Goal: Transaction & Acquisition: Download file/media

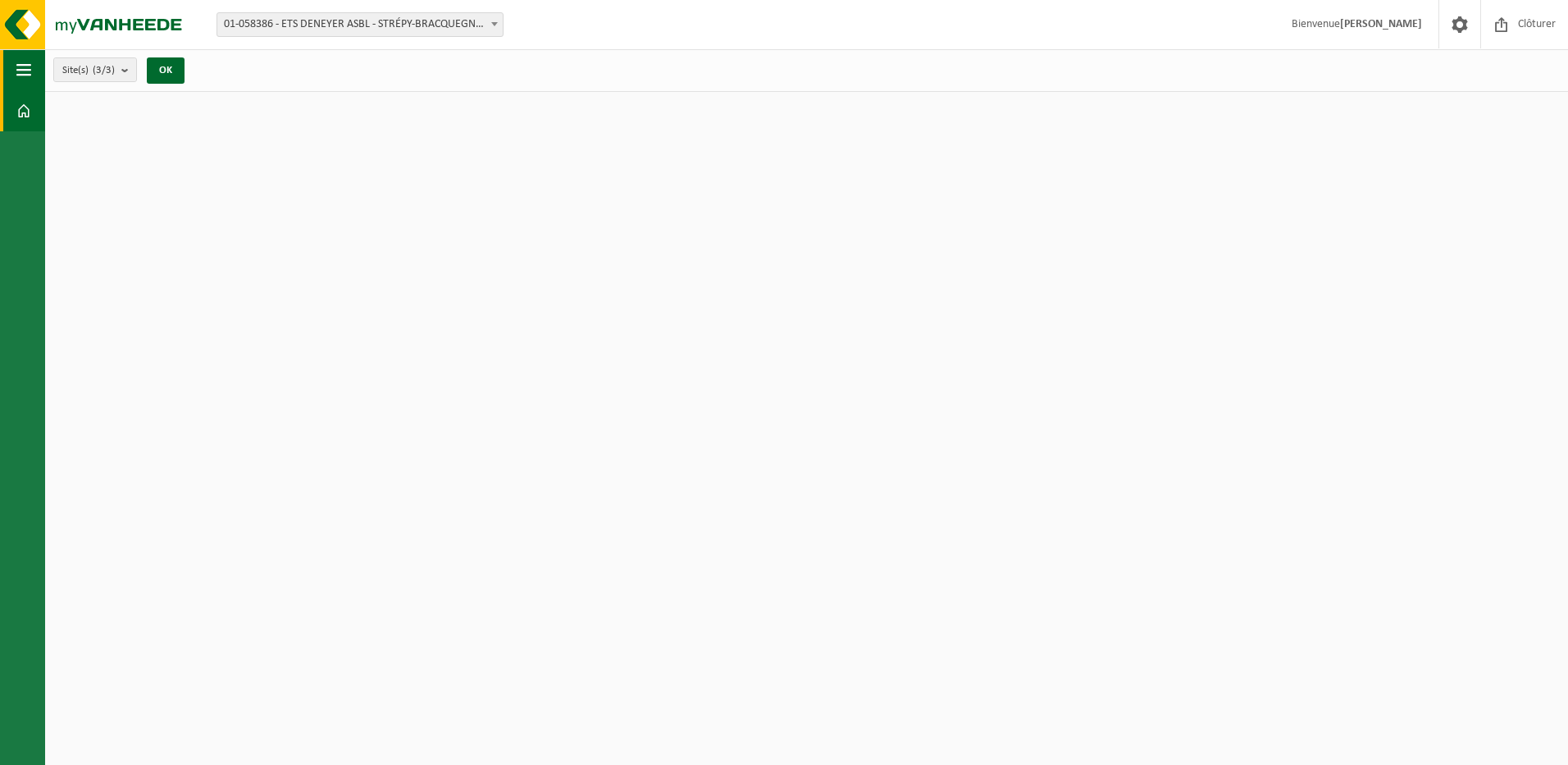
click at [28, 67] on span "button" at bounding box center [24, 69] width 15 height 41
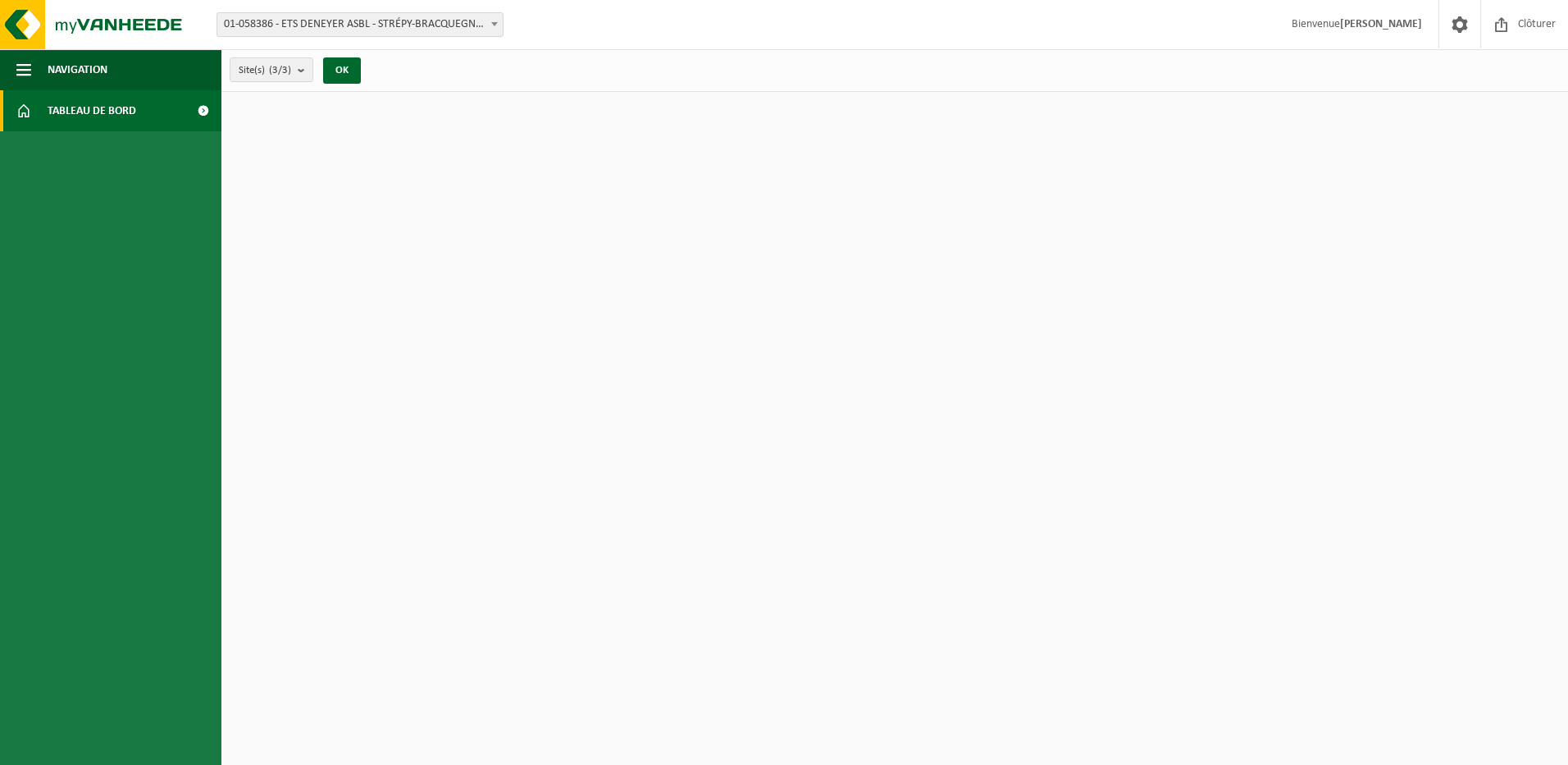
click at [83, 96] on span "Tableau de bord" at bounding box center [91, 110] width 88 height 41
drag, startPoint x: 113, startPoint y: 102, endPoint x: 140, endPoint y: 105, distance: 27.2
click at [114, 103] on span "Tableau de bord" at bounding box center [91, 110] width 88 height 41
click at [206, 111] on span at bounding box center [203, 110] width 37 height 41
click at [1401, 25] on strong "[PERSON_NAME]" at bounding box center [1381, 24] width 82 height 12
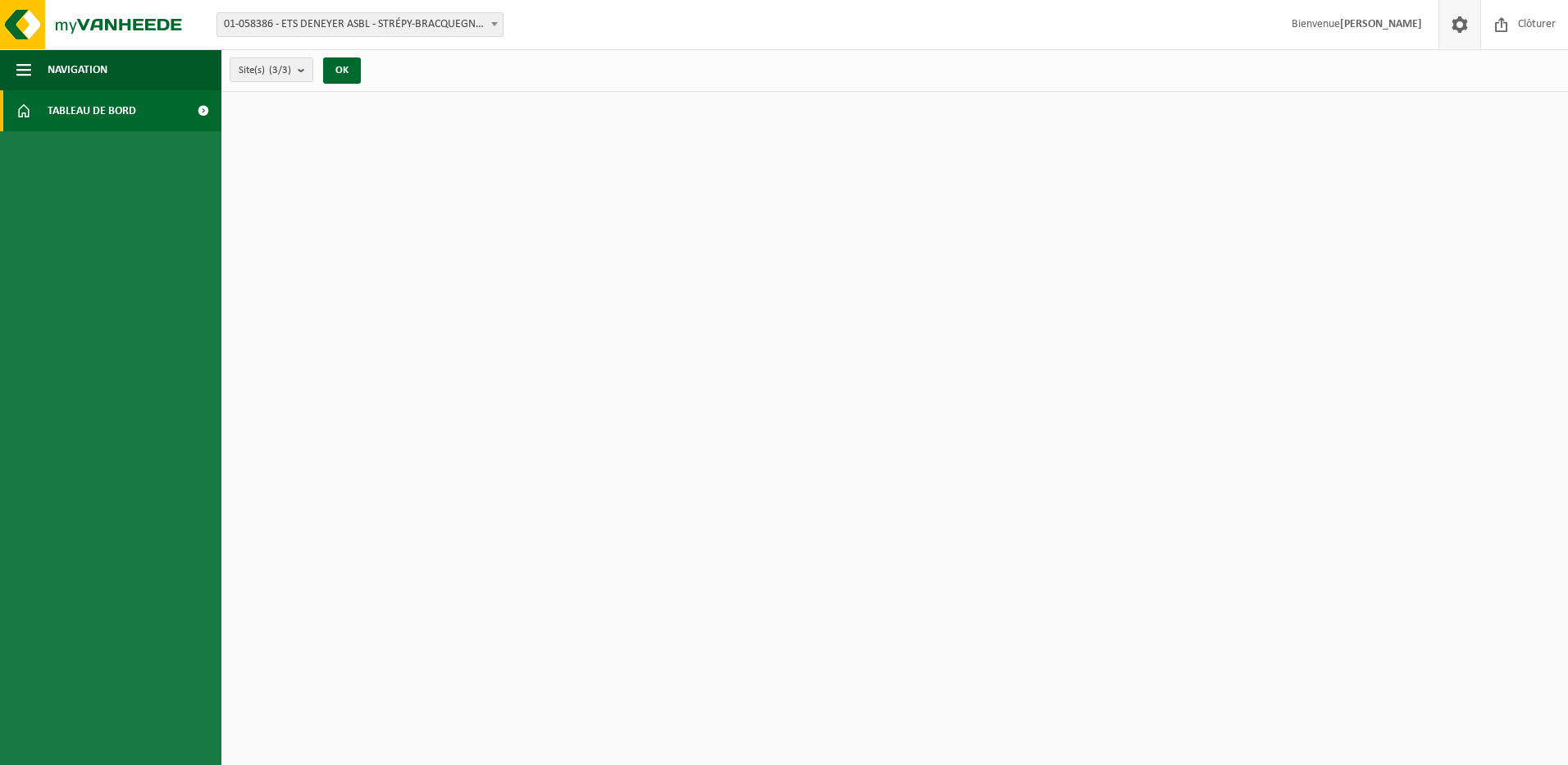
click at [1468, 24] on span at bounding box center [1460, 24] width 25 height 48
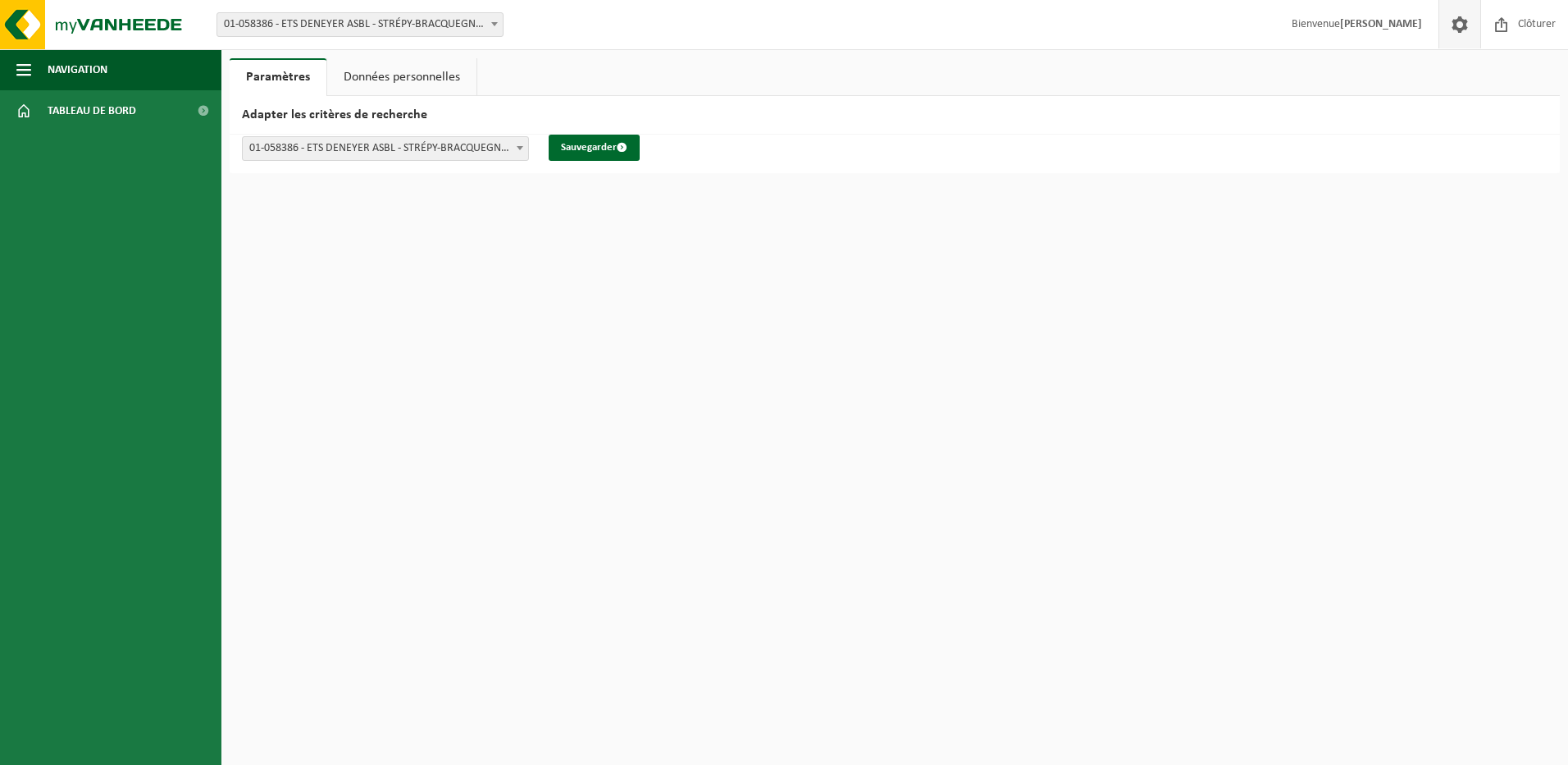
click at [420, 71] on link "Données personnelles" at bounding box center [401, 77] width 149 height 38
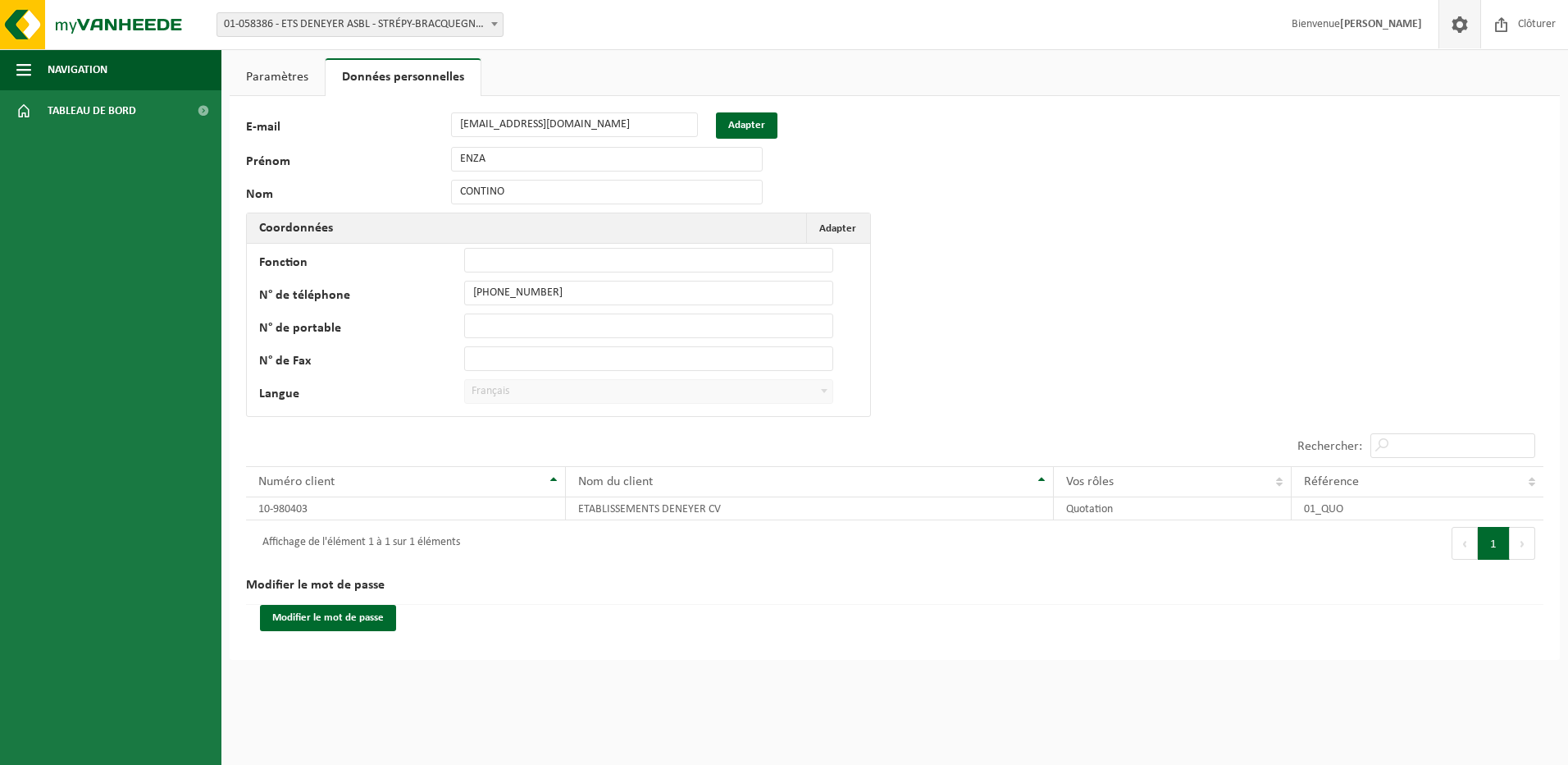
click at [397, 21] on span "01-058386 - ETS DENEYER ASBL - STRÉPY-BRACQUEGNIES" at bounding box center [360, 25] width 286 height 23
click at [60, 104] on span "Tableau de bord" at bounding box center [91, 110] width 88 height 41
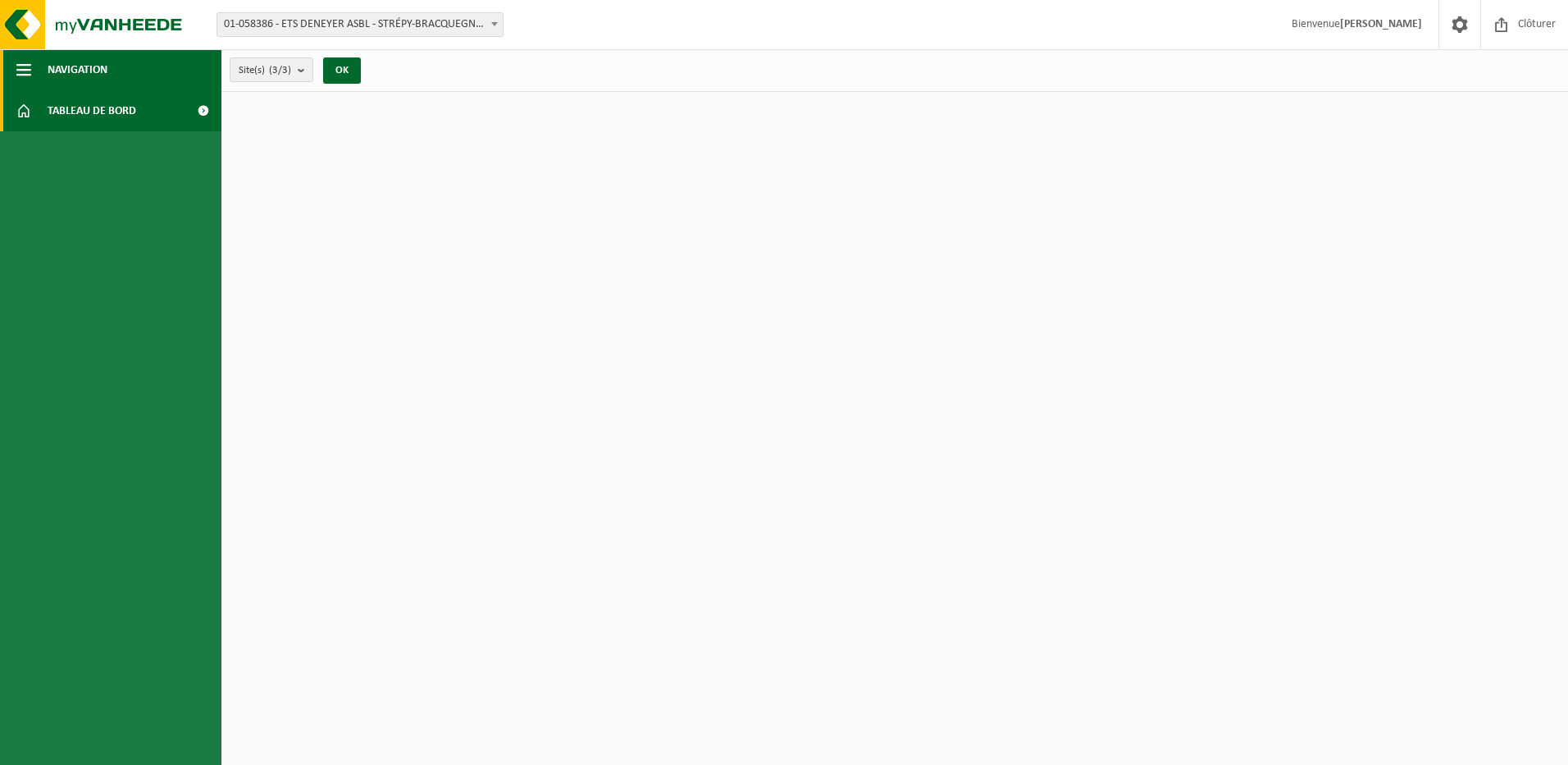
click at [65, 69] on span "Navigation" at bounding box center [77, 69] width 60 height 41
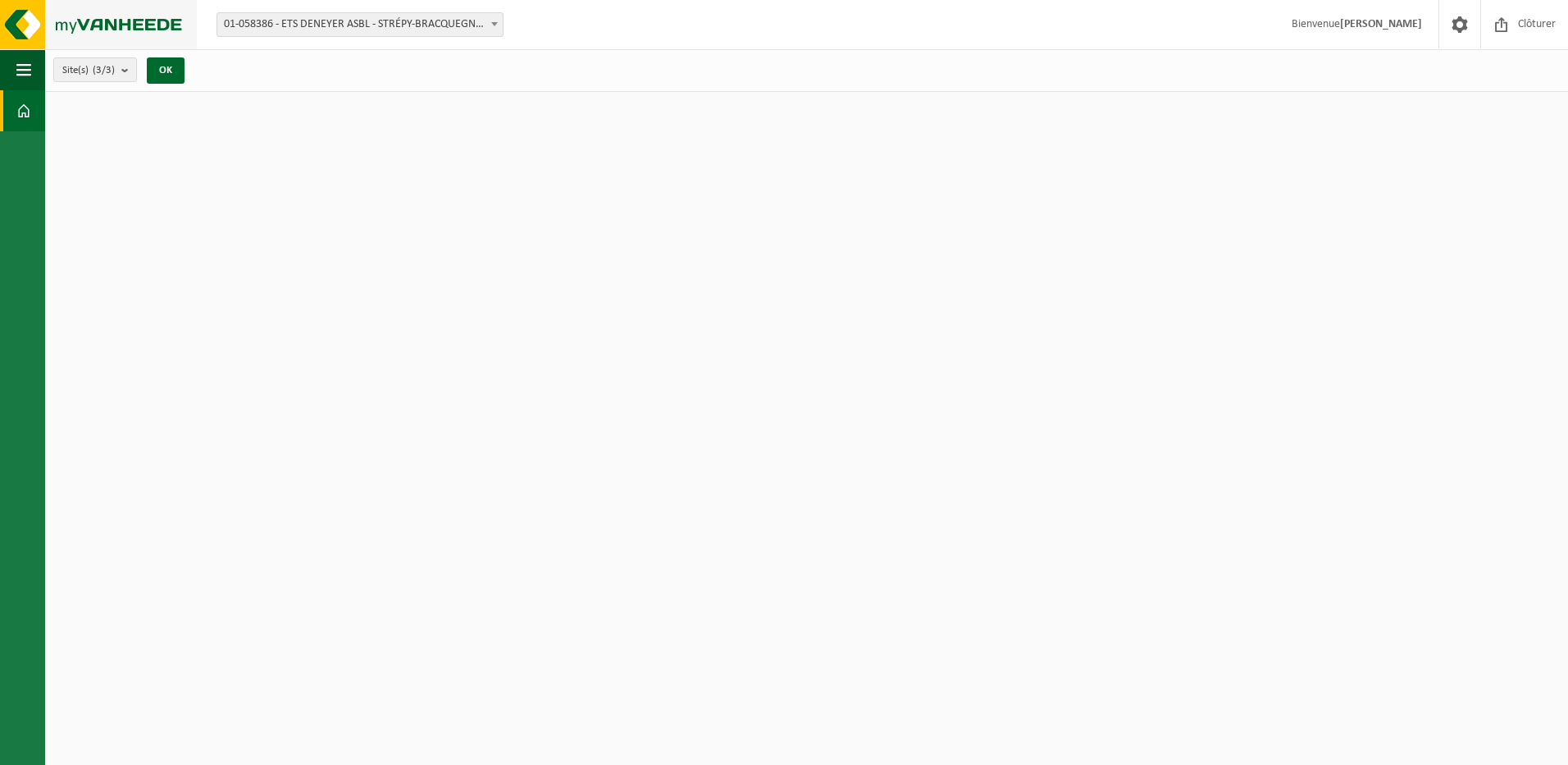
click at [81, 26] on img at bounding box center [98, 25] width 196 height 49
click at [1456, 28] on span at bounding box center [1460, 24] width 25 height 48
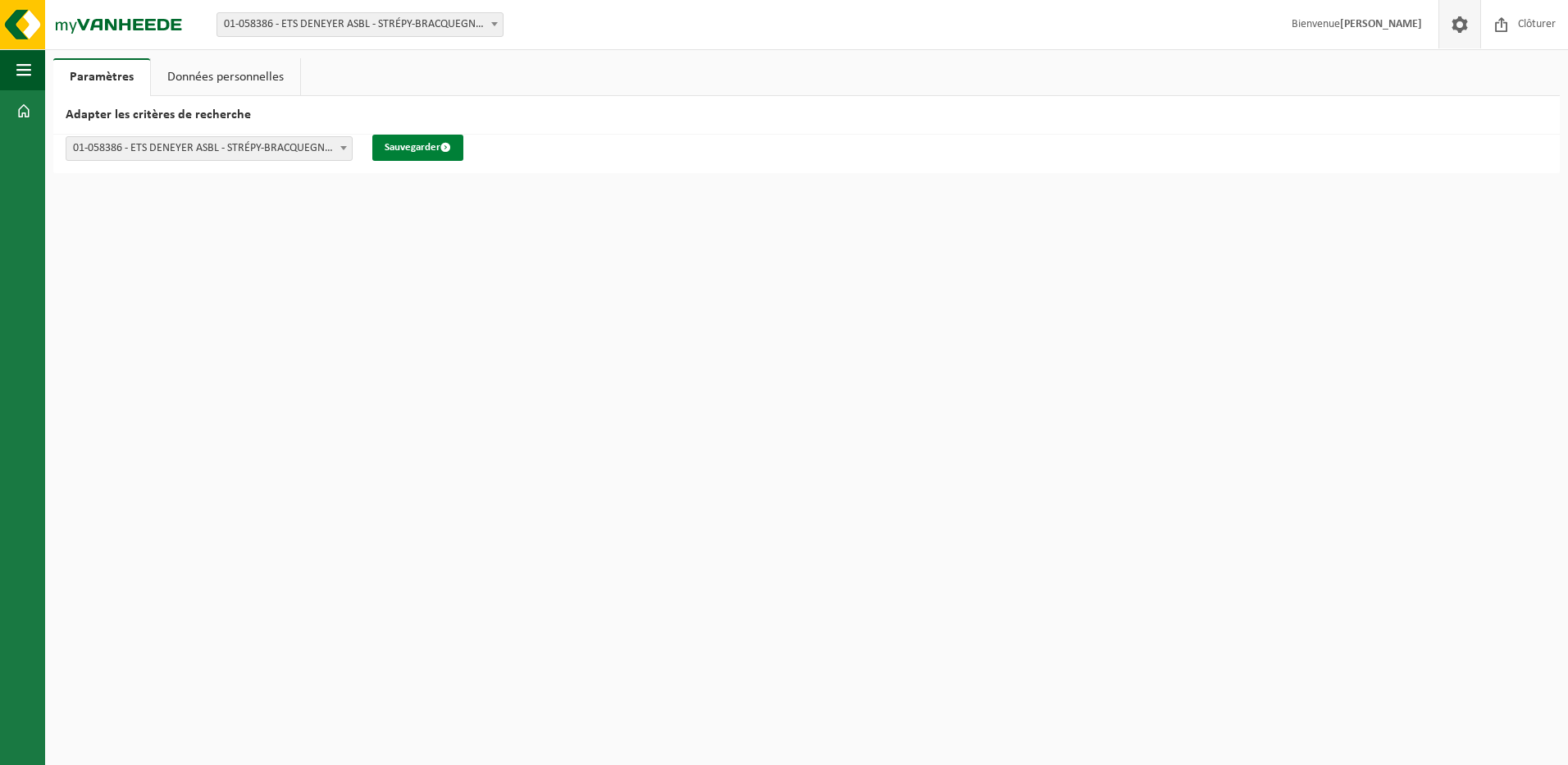
click at [409, 147] on button "Sauvegarder" at bounding box center [417, 148] width 91 height 27
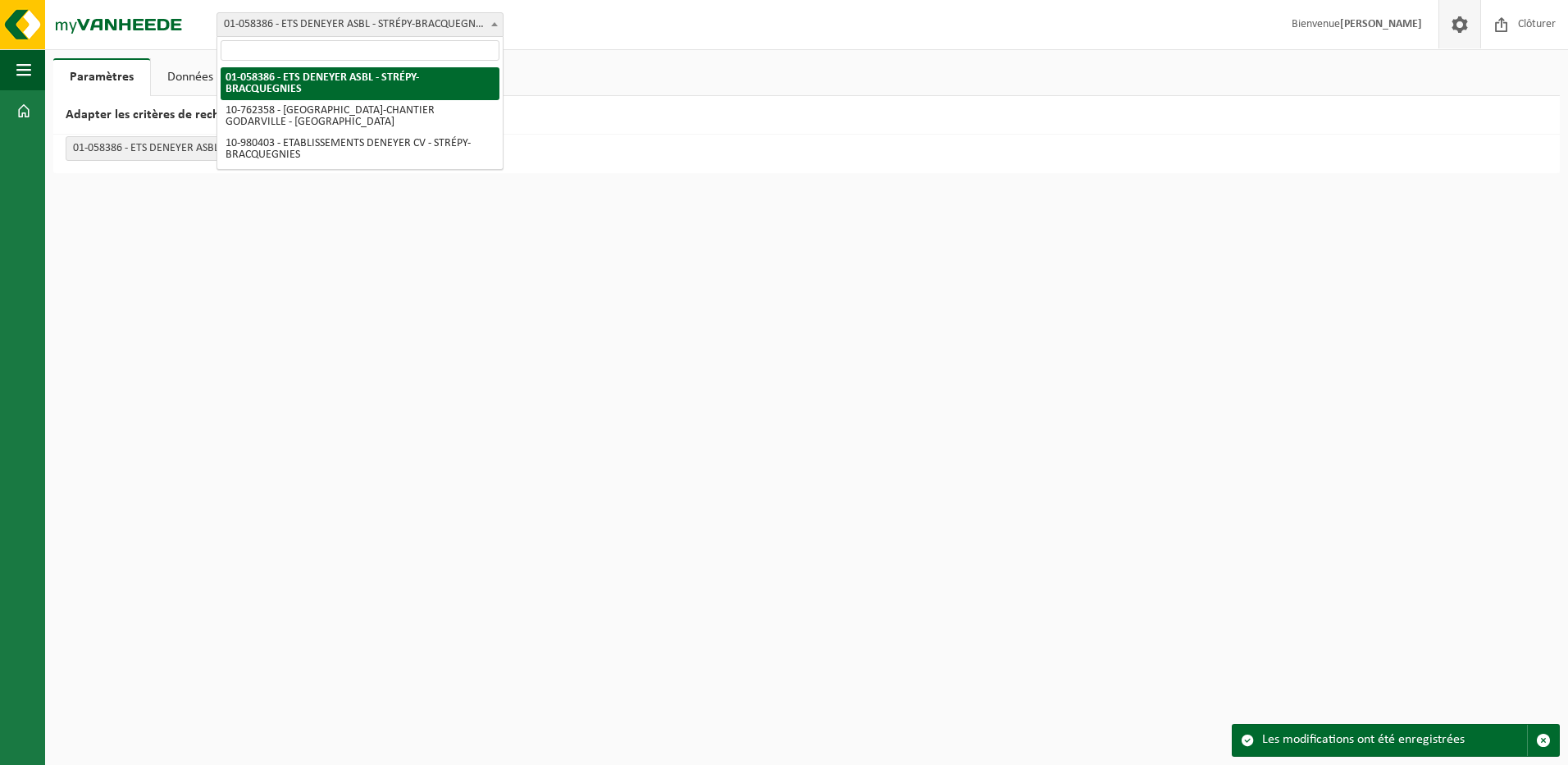
click at [403, 28] on span "01-058386 - ETS DENEYER ASBL - STRÉPY-BRACQUEGNIES" at bounding box center [360, 25] width 286 height 23
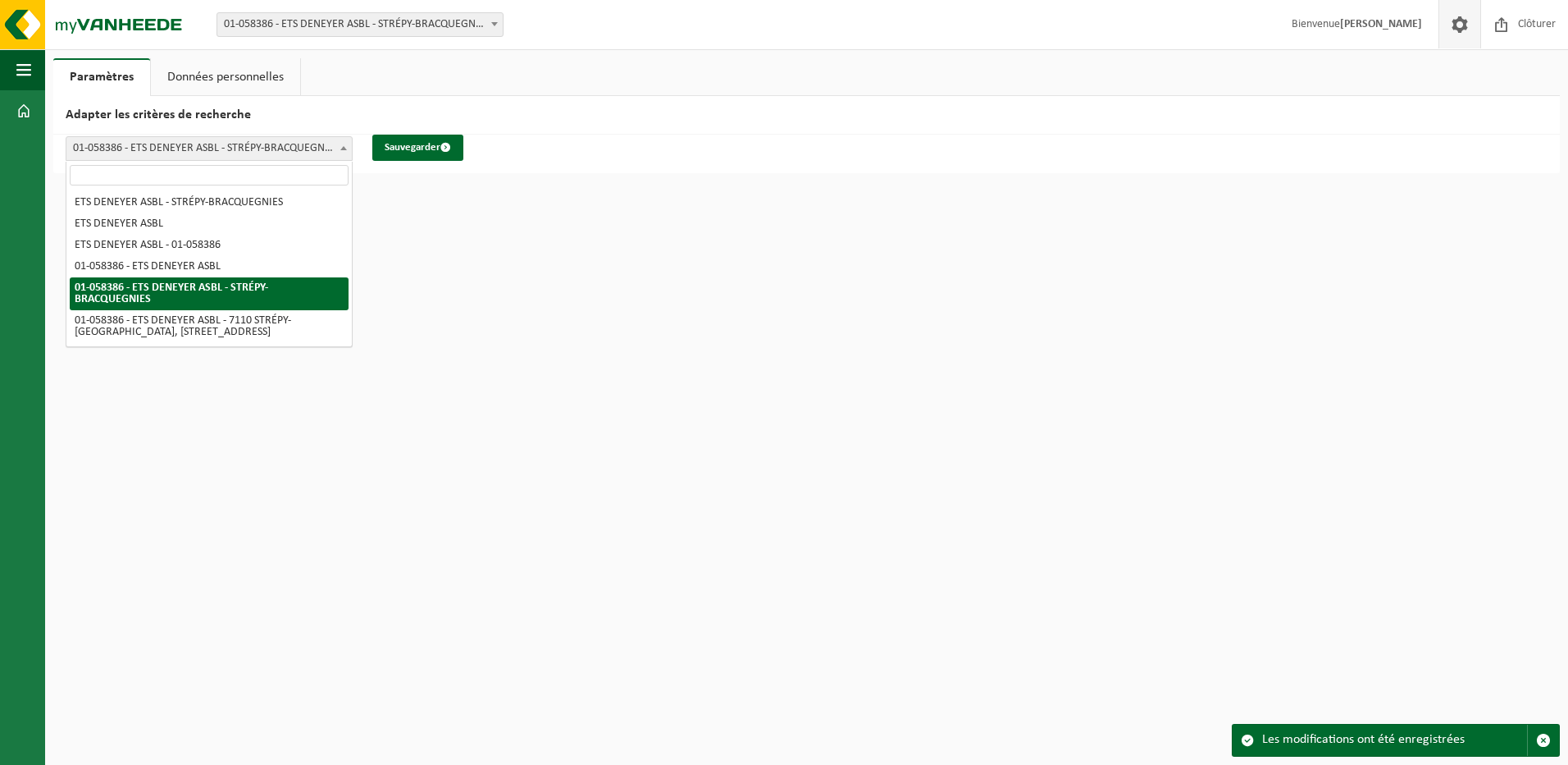
click at [221, 149] on span "01-058386 - ETS DENEYER ASBL - STRÉPY-BRACQUEGNIES" at bounding box center [209, 148] width 286 height 23
click at [225, 148] on span "01-058386 - ETS DENEYER ASBL - STRÉPY-BRACQUEGNIES" at bounding box center [209, 148] width 286 height 23
click at [227, 152] on span "01-058386 - ETS DENEYER ASBL - STRÉPY-BRACQUEGNIES" at bounding box center [209, 148] width 286 height 23
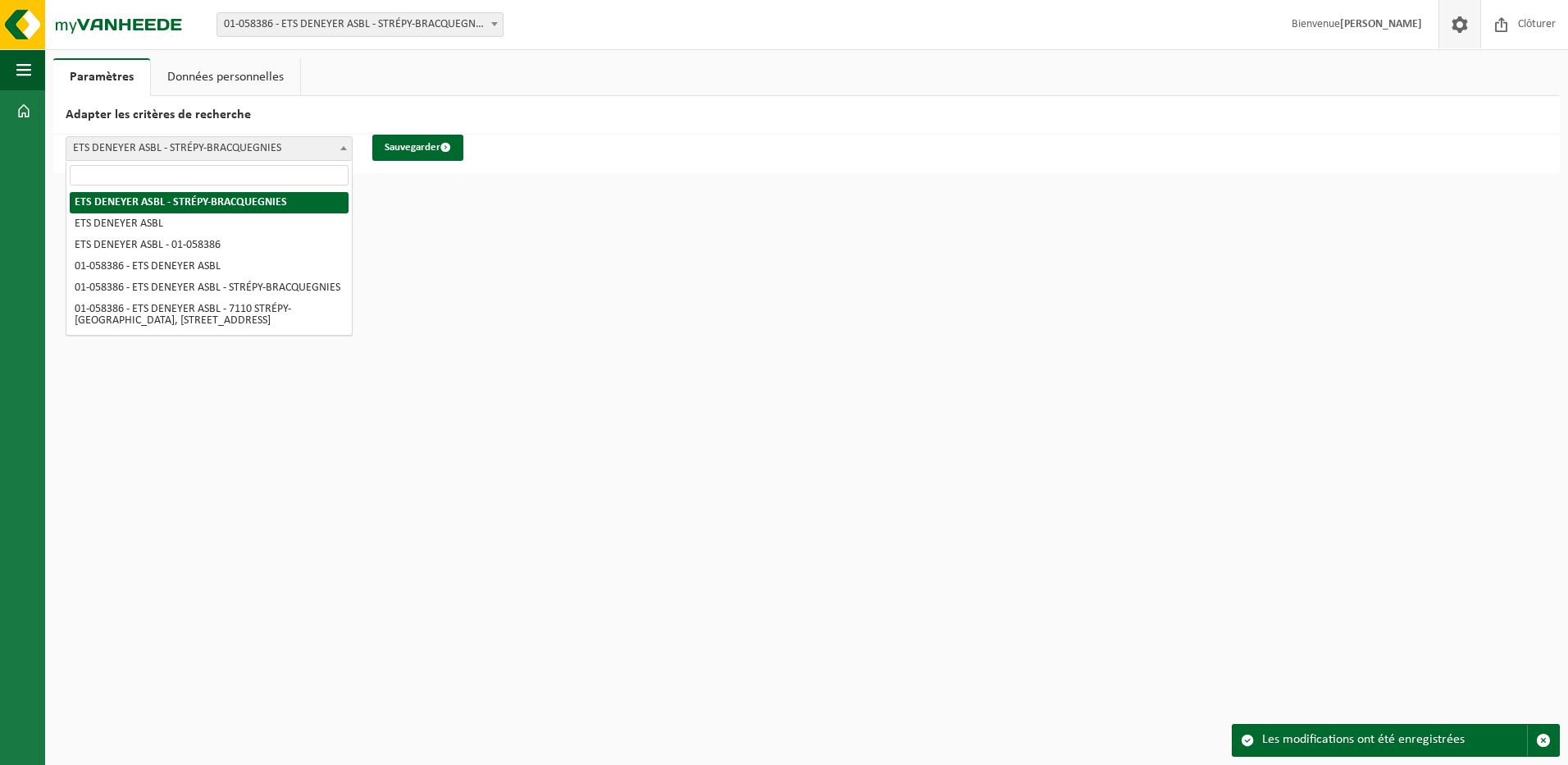
click at [122, 148] on span "ETS DENEYER ASBL - STRÉPY-BRACQUEGNIES" at bounding box center [209, 148] width 286 height 23
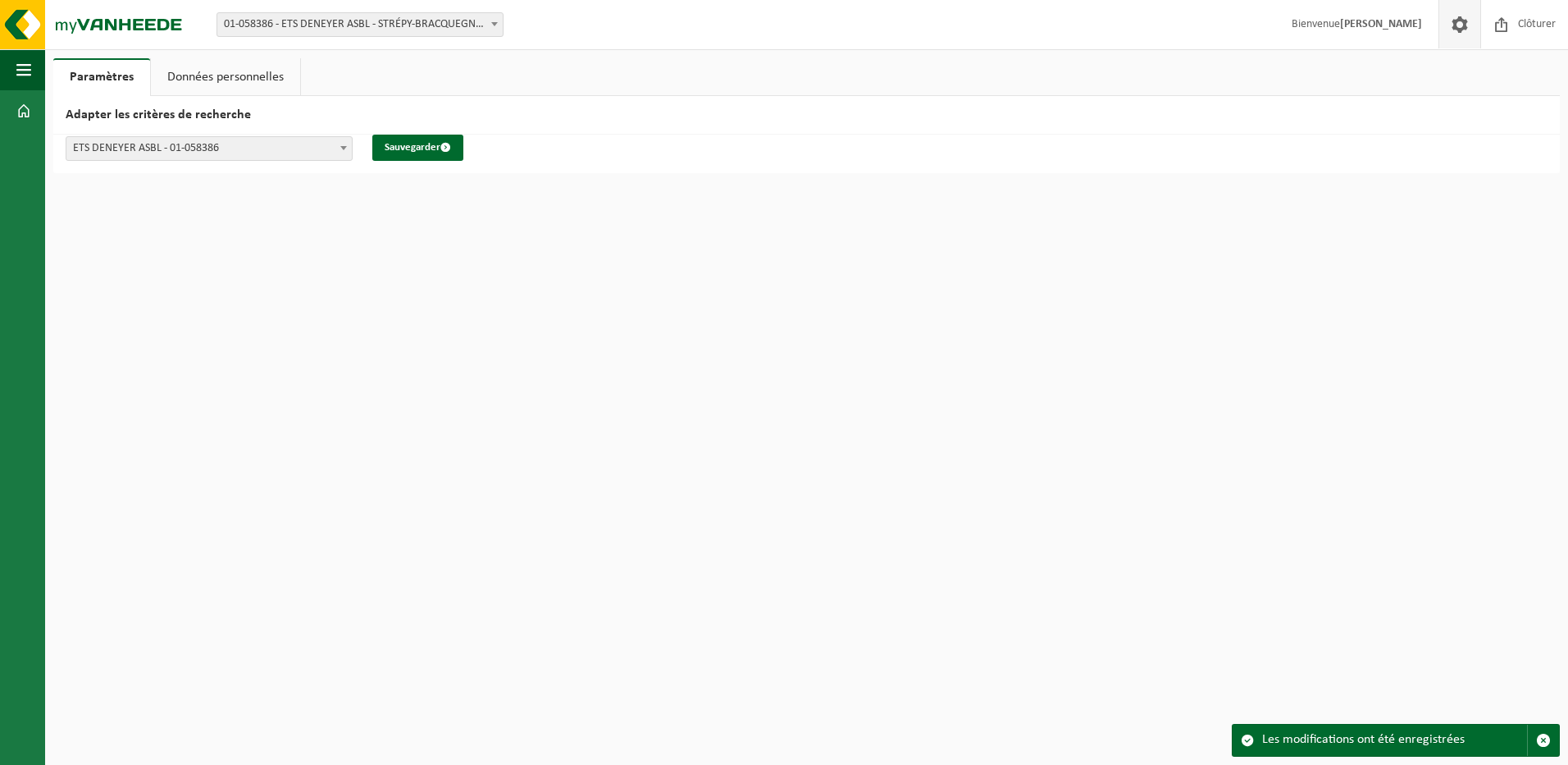
click at [171, 150] on span "ETS DENEYER ASBL - 01-058386" at bounding box center [209, 148] width 286 height 23
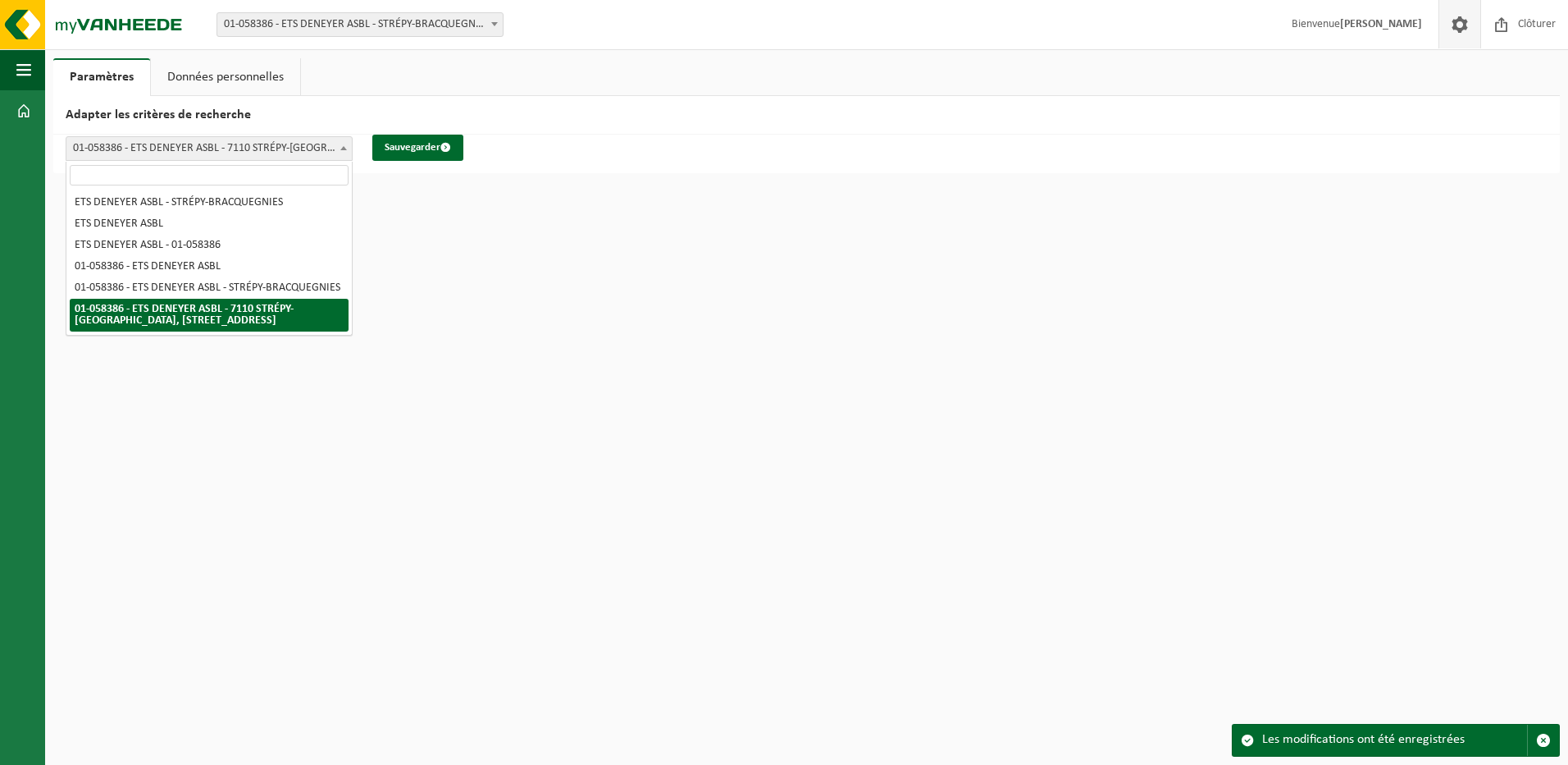
click at [343, 148] on b at bounding box center [343, 148] width 7 height 4
click at [20, 72] on span "button" at bounding box center [24, 69] width 15 height 41
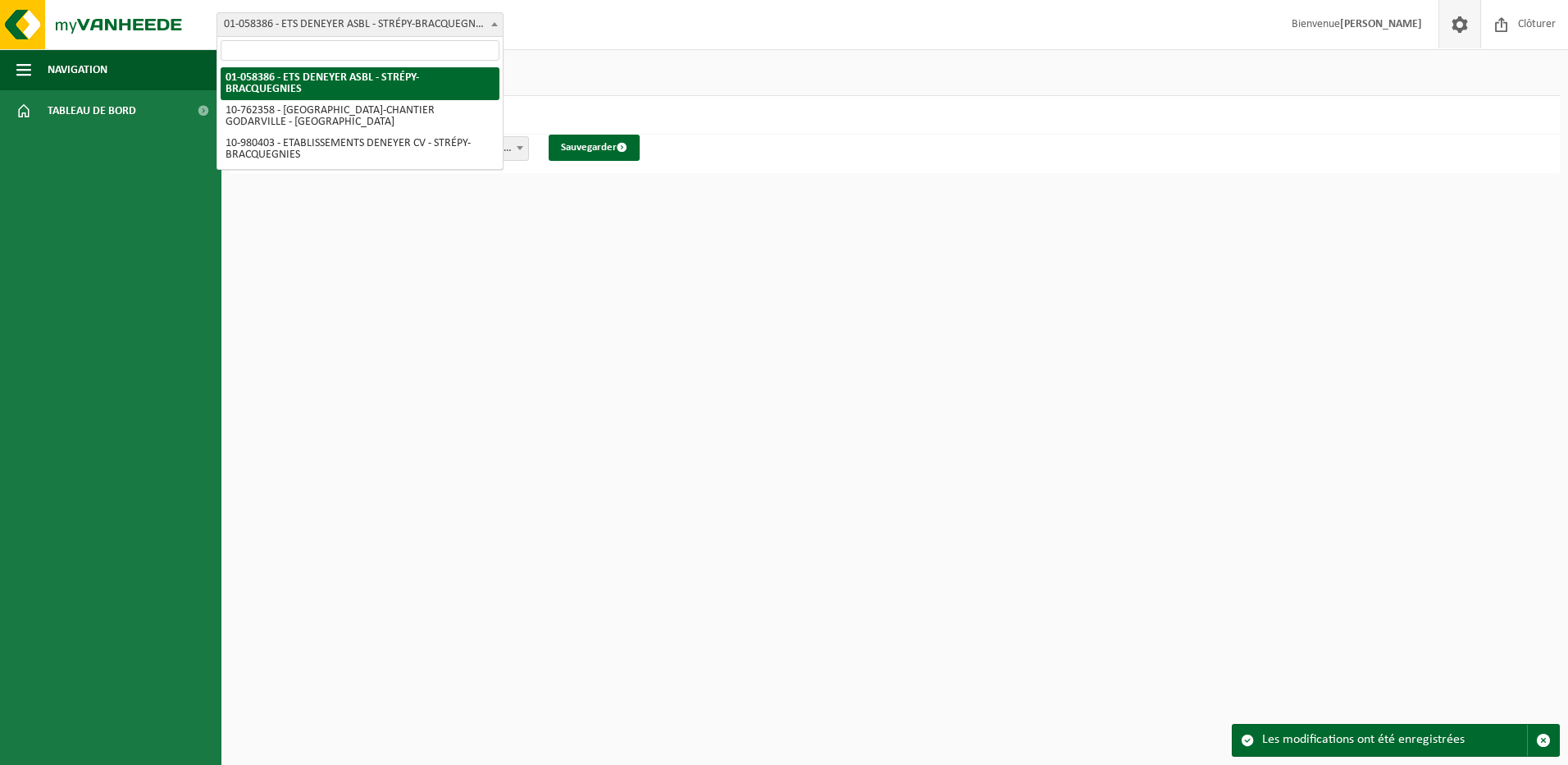
click at [402, 28] on span "01-058386 - ETS DENEYER ASBL - STRÉPY-BRACQUEGNIES" at bounding box center [360, 25] width 286 height 23
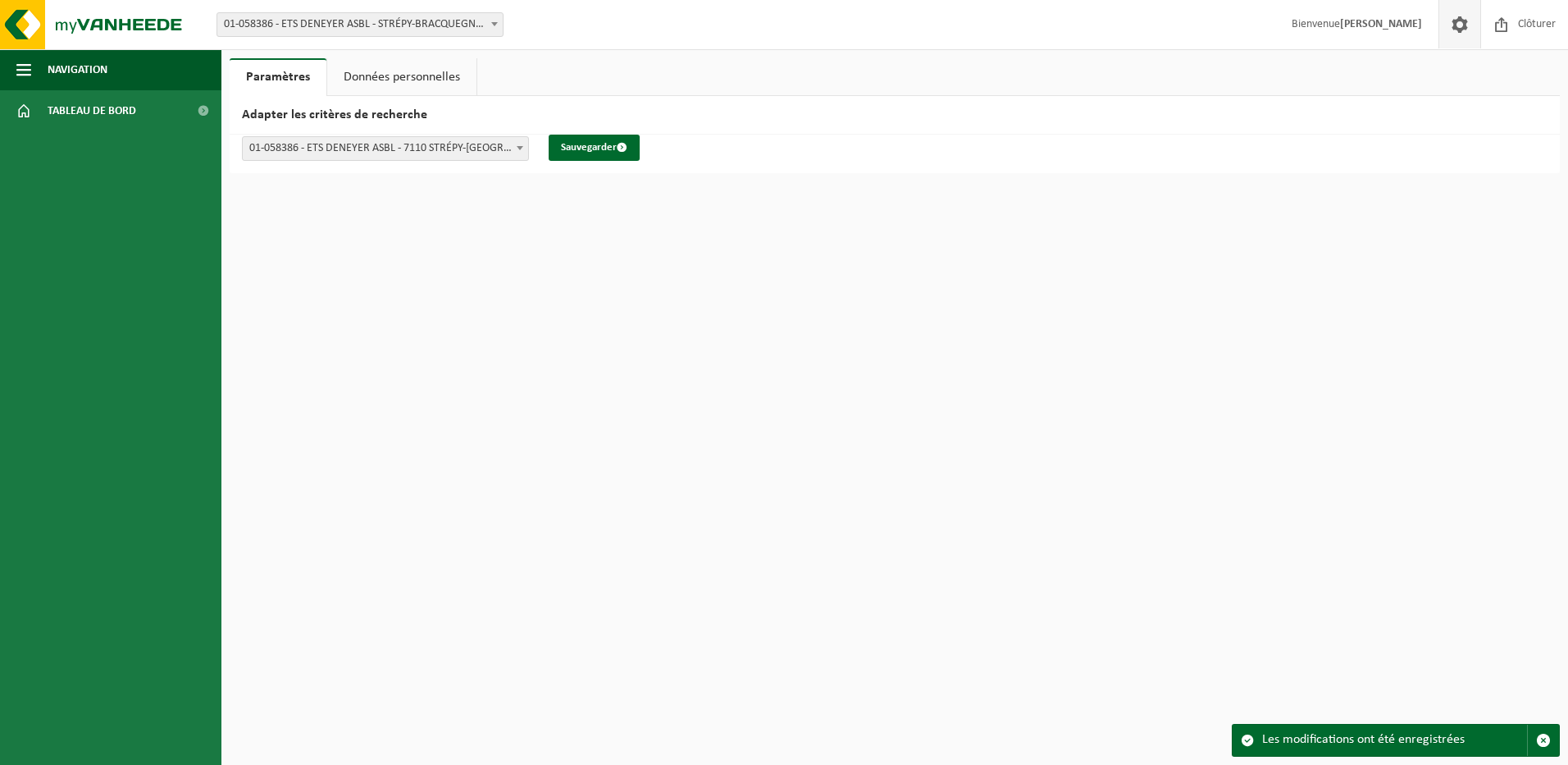
click at [496, 22] on span at bounding box center [494, 24] width 16 height 21
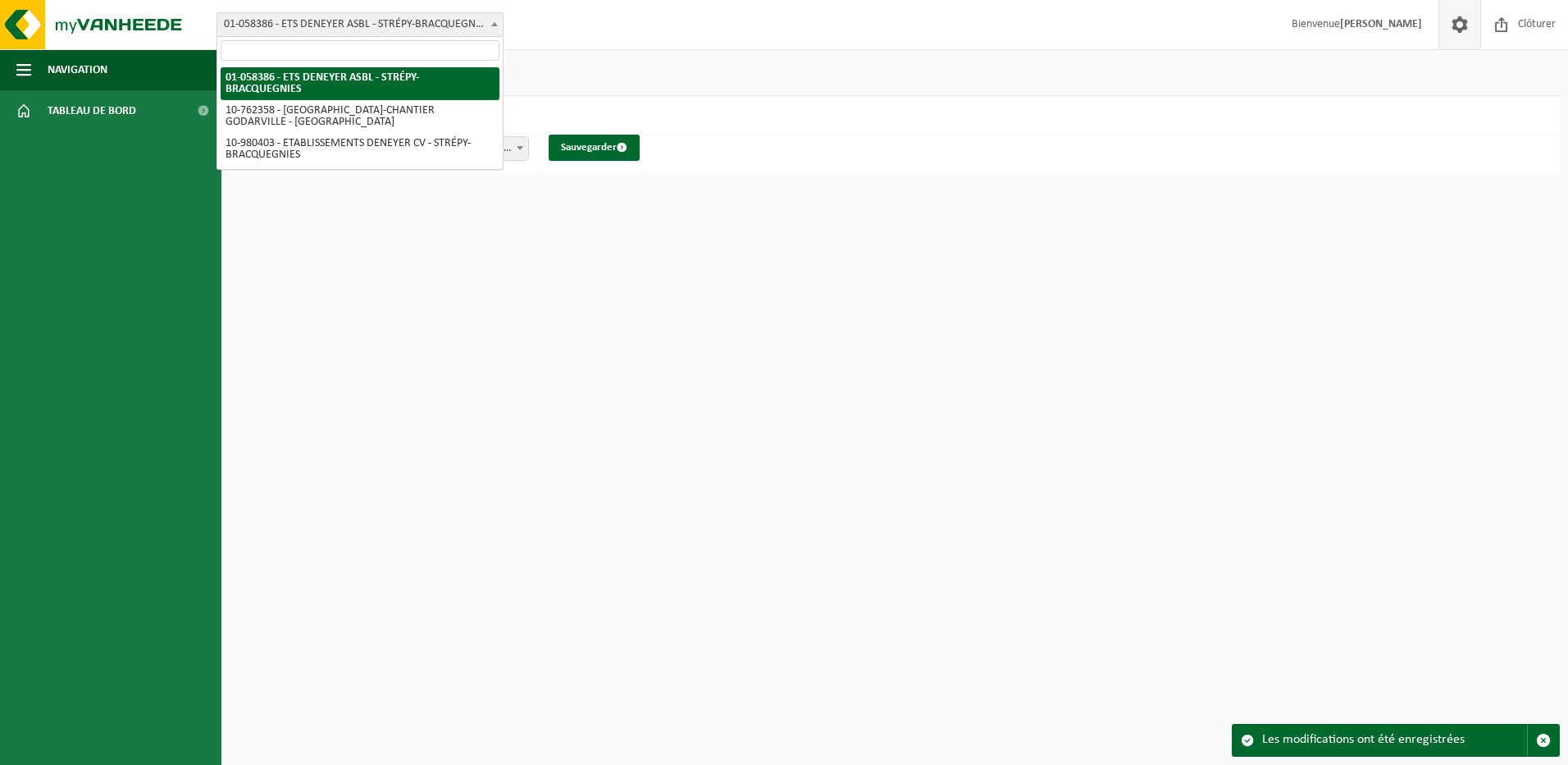
click at [496, 22] on b at bounding box center [494, 24] width 7 height 4
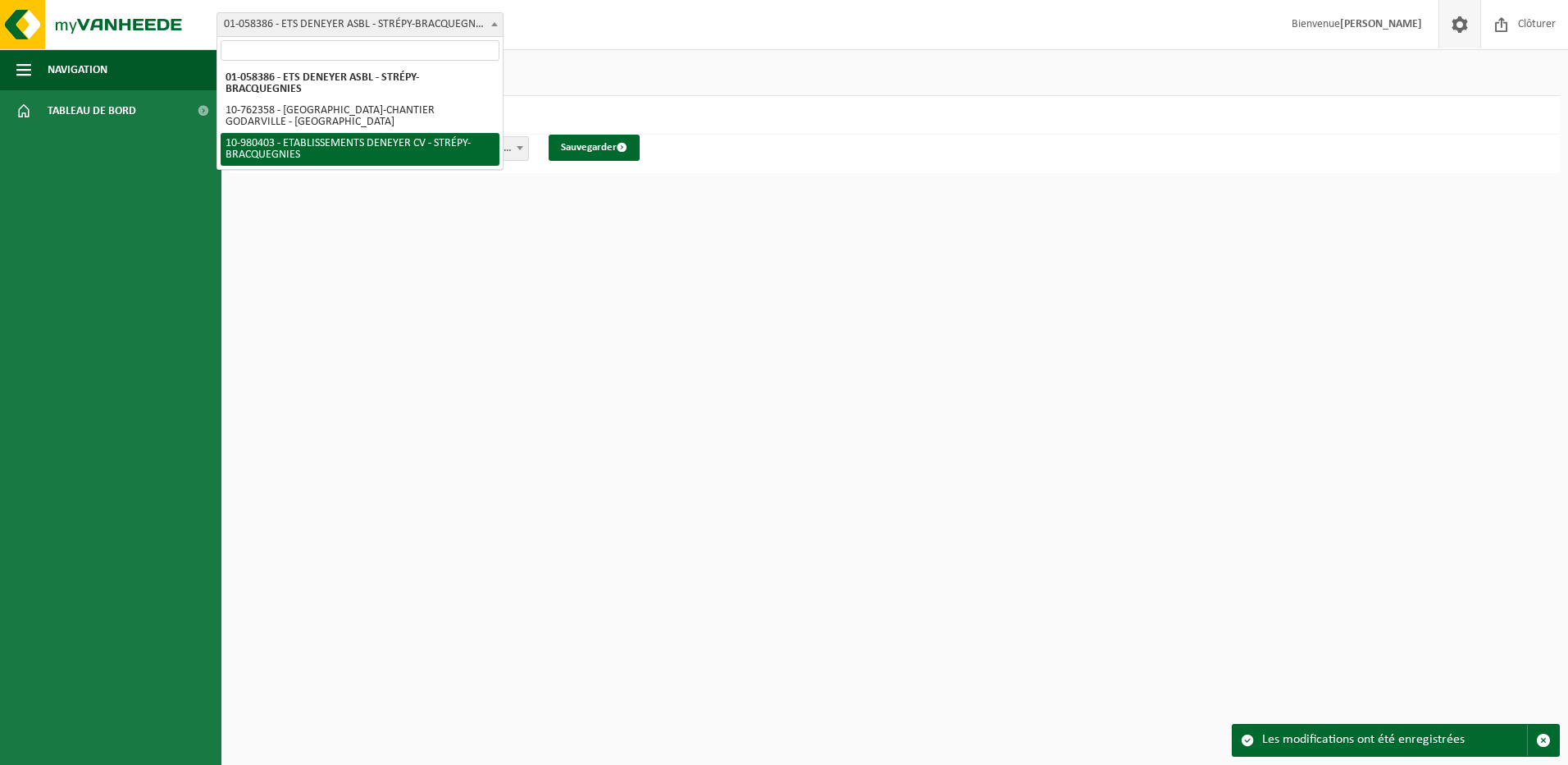
select select "161288"
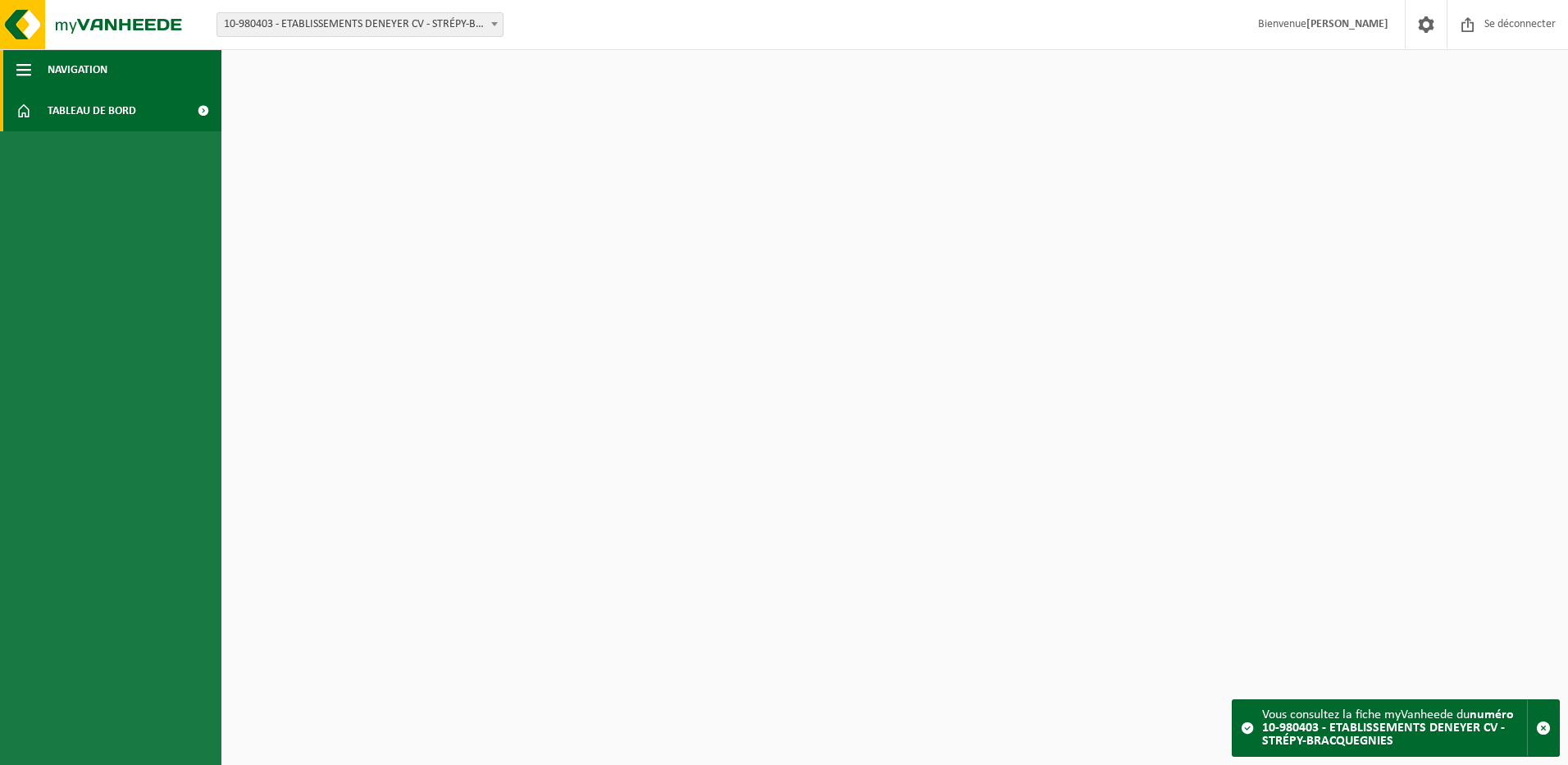
click at [26, 72] on span "button" at bounding box center [24, 69] width 15 height 41
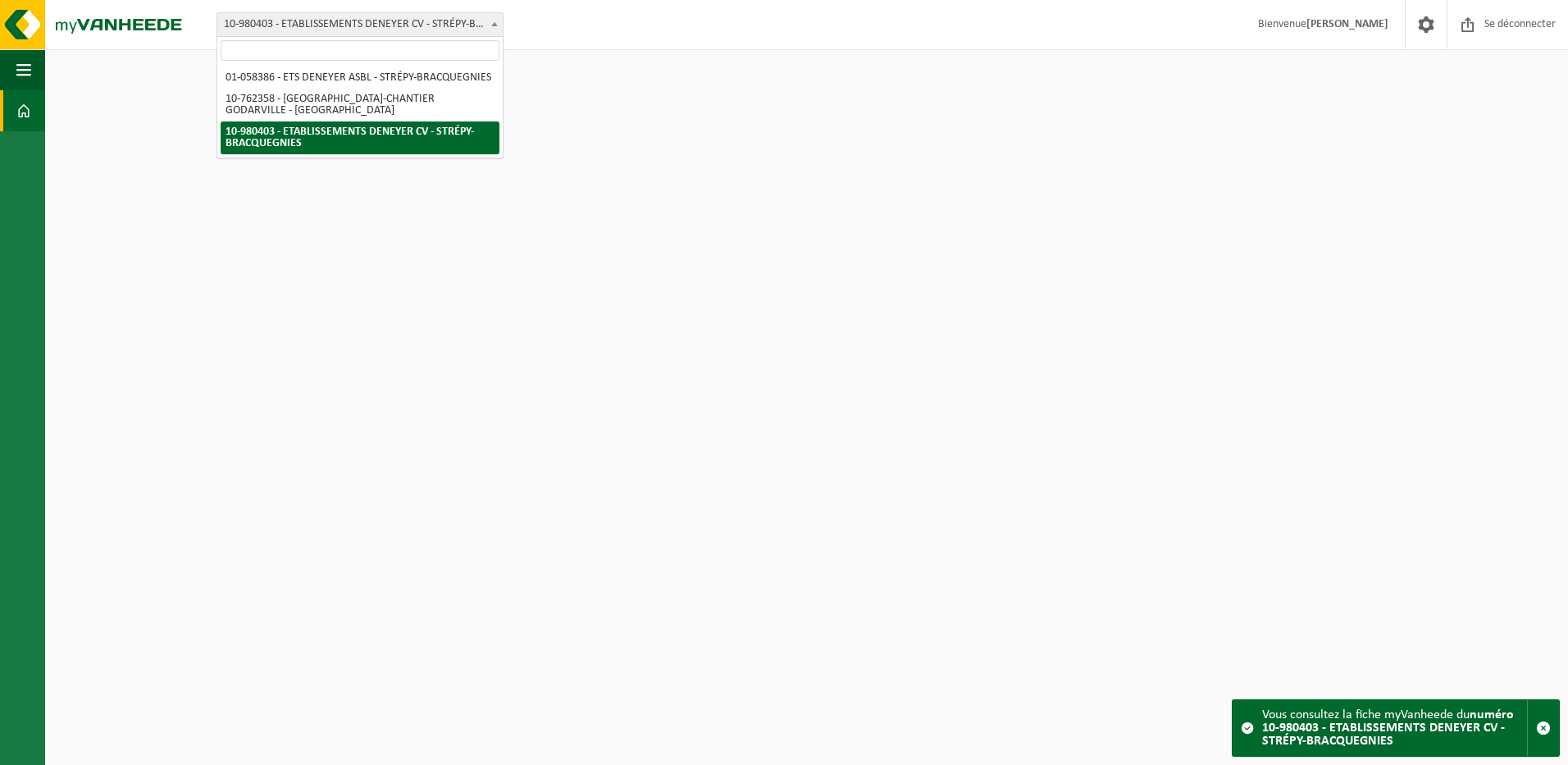
click at [360, 26] on span "10-980403 - ETABLISSEMENTS DENEYER CV - STRÉPY-BRACQUEGNIES" at bounding box center [360, 25] width 286 height 23
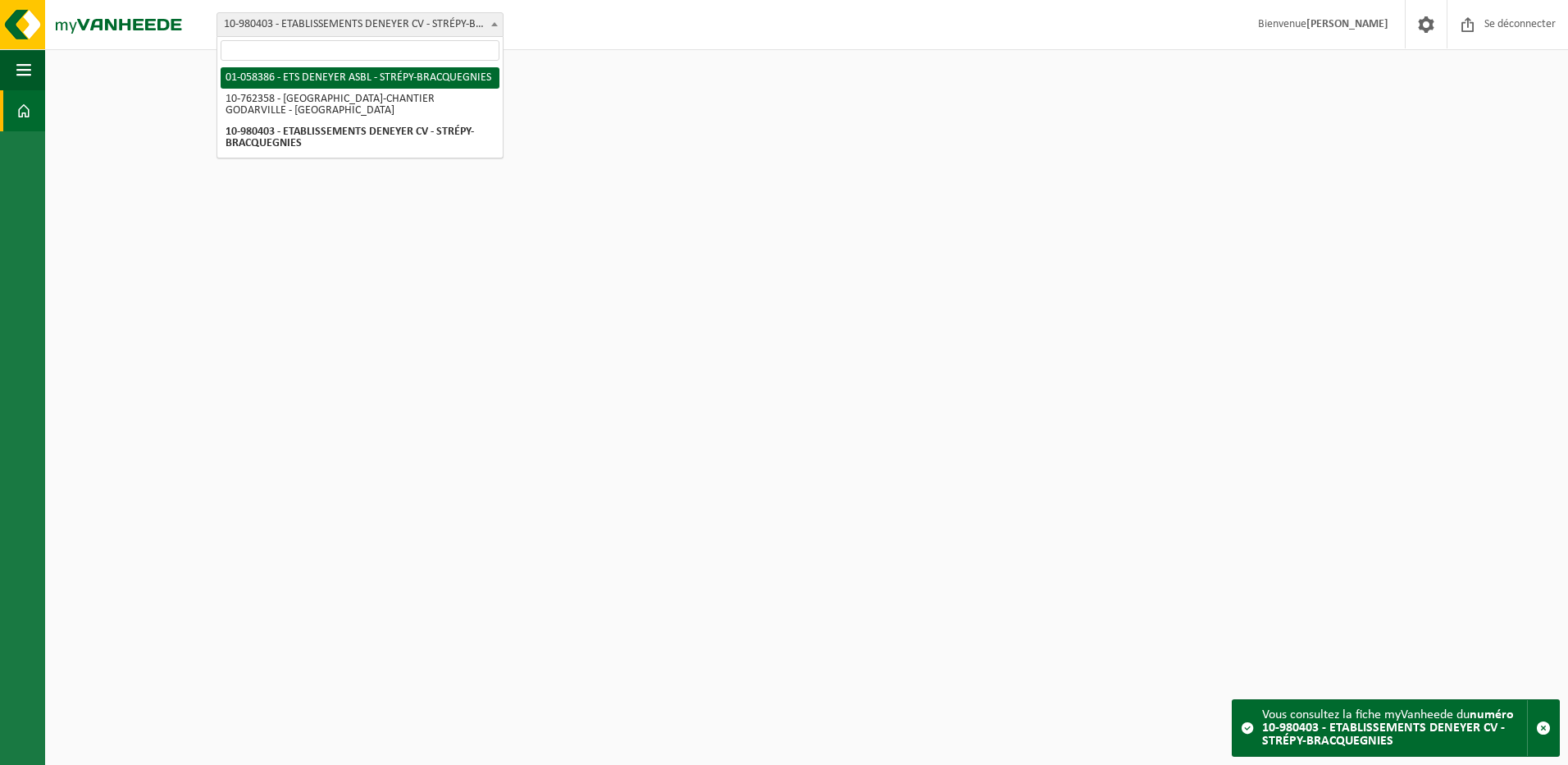
select select "137132"
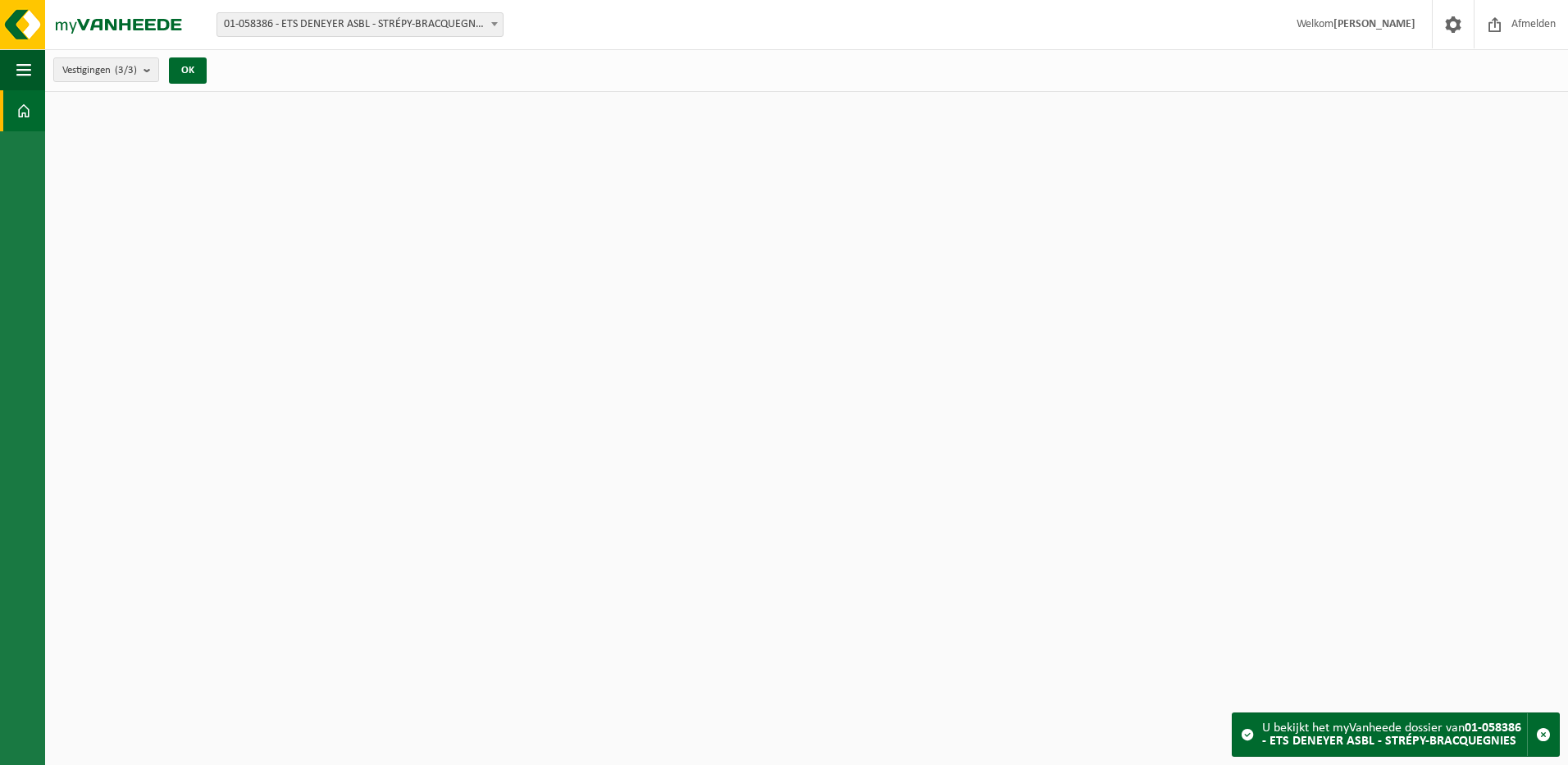
click at [325, 25] on span "01-058386 - ETS DENEYER ASBL - STRÉPY-BRACQUEGNIES" at bounding box center [360, 25] width 286 height 23
click at [330, 84] on div "Vestigingen (3/3) Alles selecteren Alles deselecteren Actieve selecteren ETS DE…" at bounding box center [806, 70] width 1522 height 43
click at [1356, 28] on strong "[PERSON_NAME]" at bounding box center [1374, 24] width 82 height 12
click at [1452, 24] on span at bounding box center [1453, 24] width 25 height 48
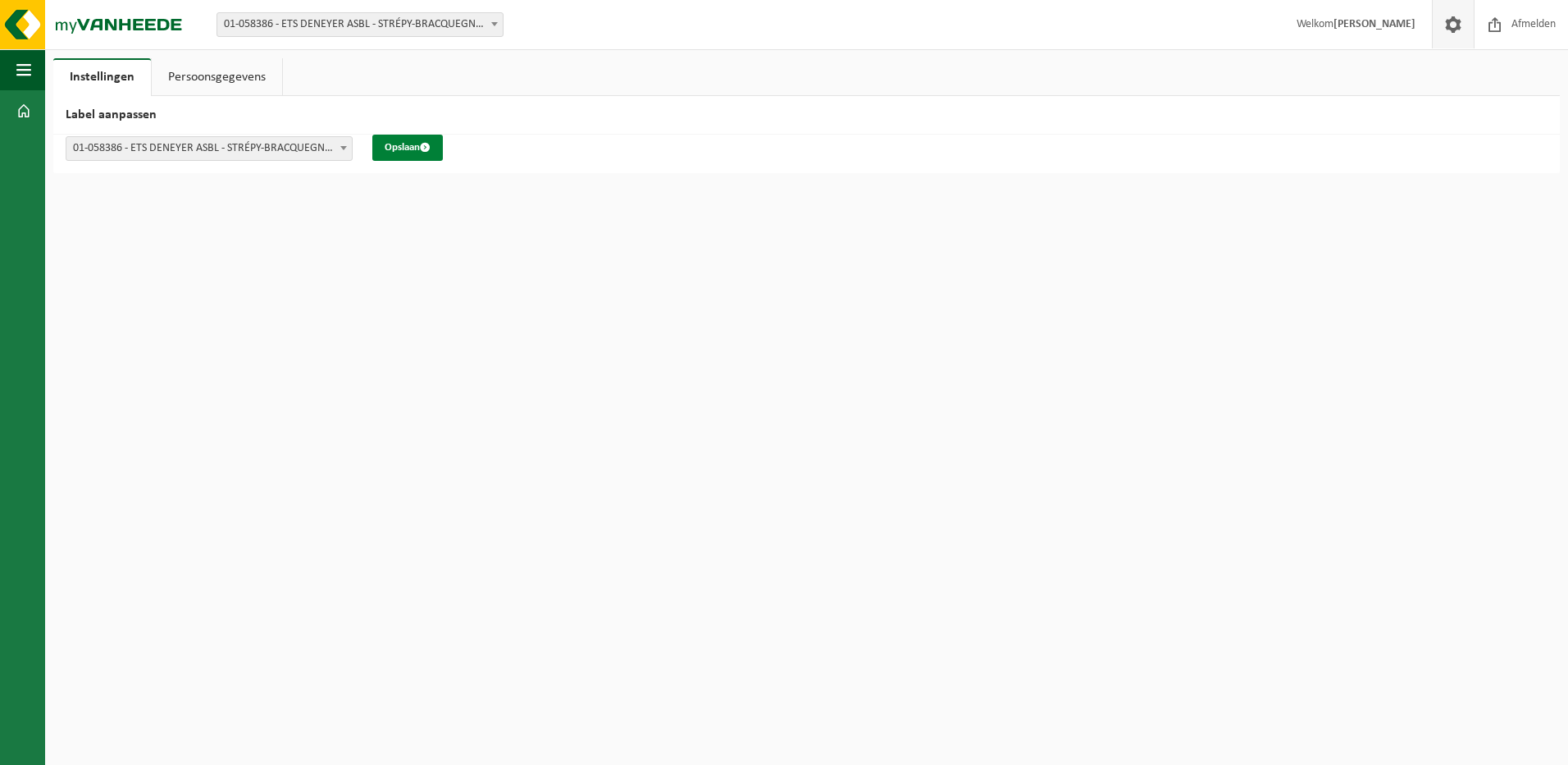
click at [391, 143] on button "Opslaan" at bounding box center [407, 148] width 70 height 27
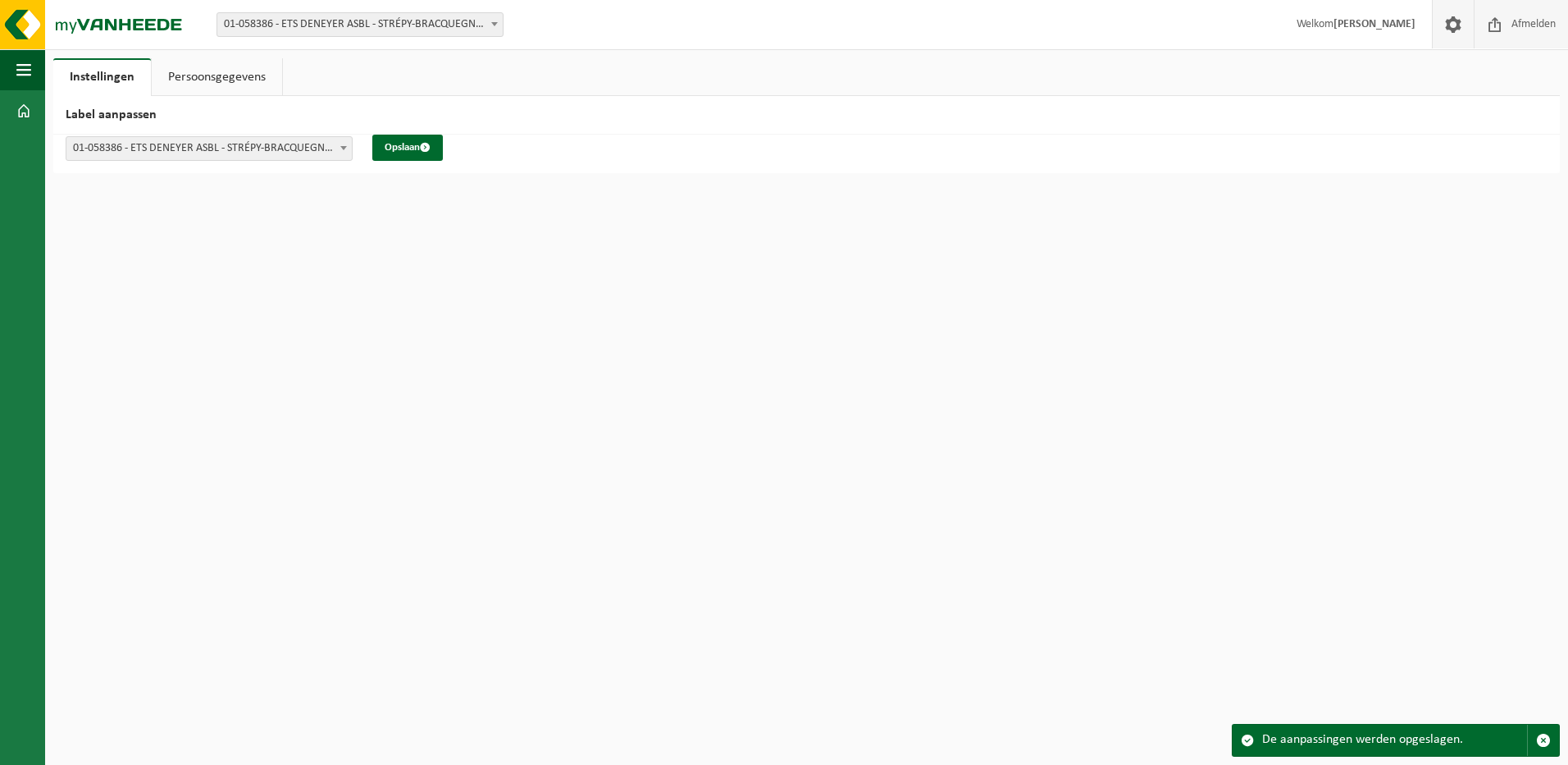
click at [1492, 28] on span at bounding box center [1495, 24] width 25 height 48
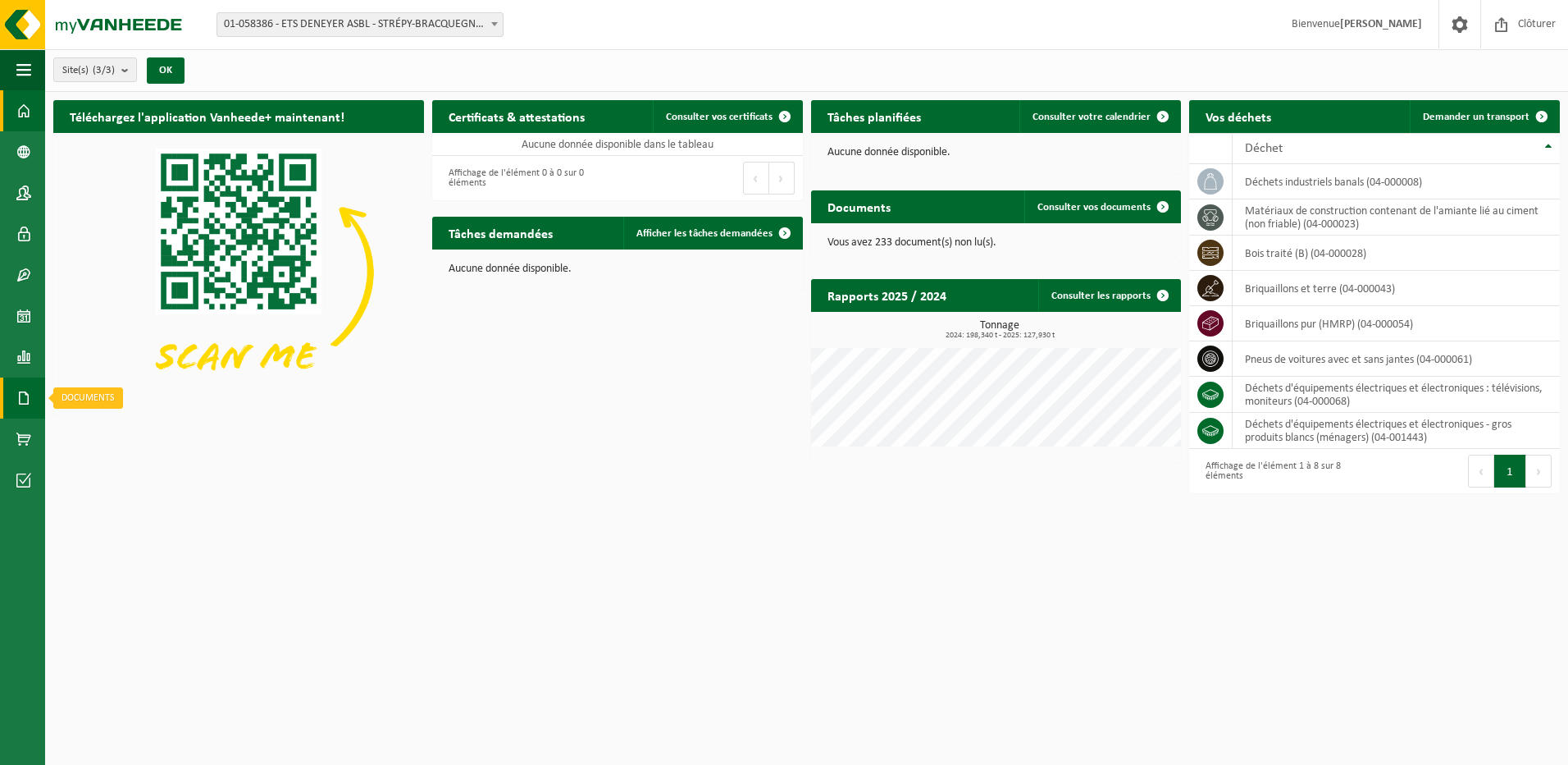
click at [25, 399] on span at bounding box center [24, 398] width 15 height 41
click at [102, 399] on span "Factures" at bounding box center [116, 398] width 42 height 31
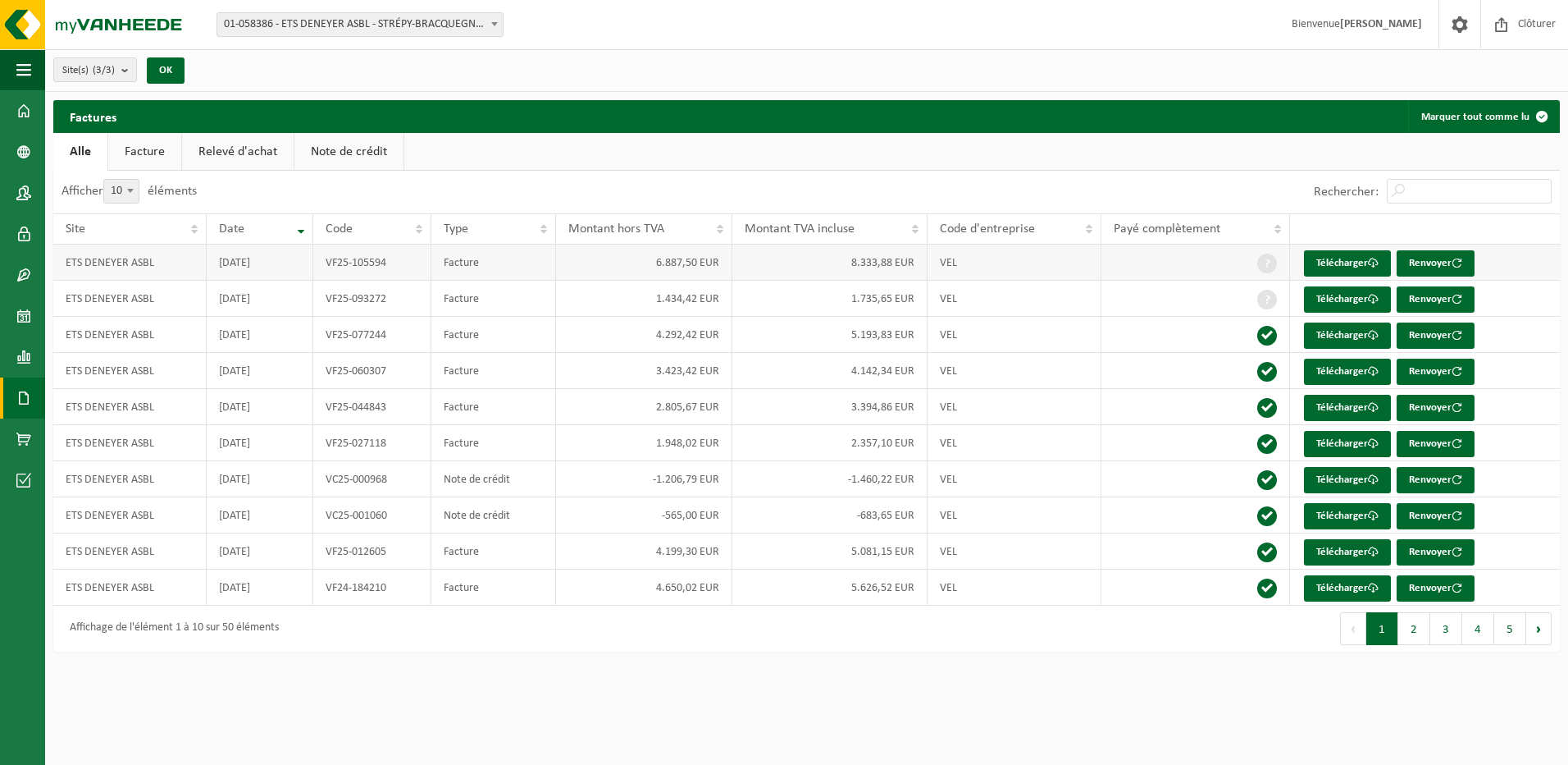
click at [853, 259] on td "8.333,88 EUR" at bounding box center [830, 263] width 195 height 36
click at [854, 262] on td "8.333,88 EUR" at bounding box center [830, 263] width 195 height 36
click at [673, 260] on td "6.887,50 EUR" at bounding box center [644, 263] width 176 height 36
click at [1336, 262] on link "Télécharger" at bounding box center [1348, 264] width 87 height 27
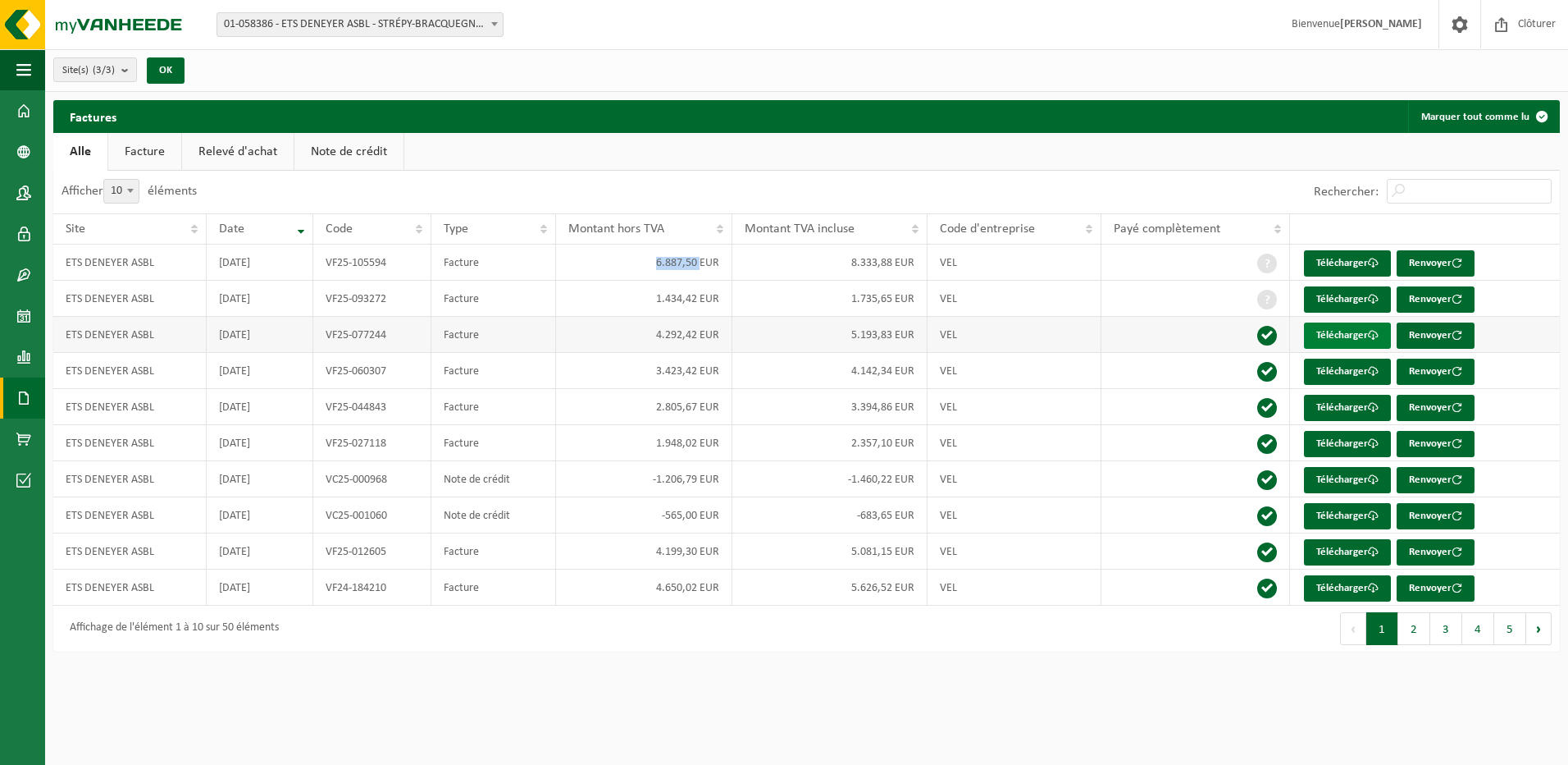
click at [1346, 335] on link "Télécharger" at bounding box center [1348, 336] width 87 height 27
